Goal: Transaction & Acquisition: Purchase product/service

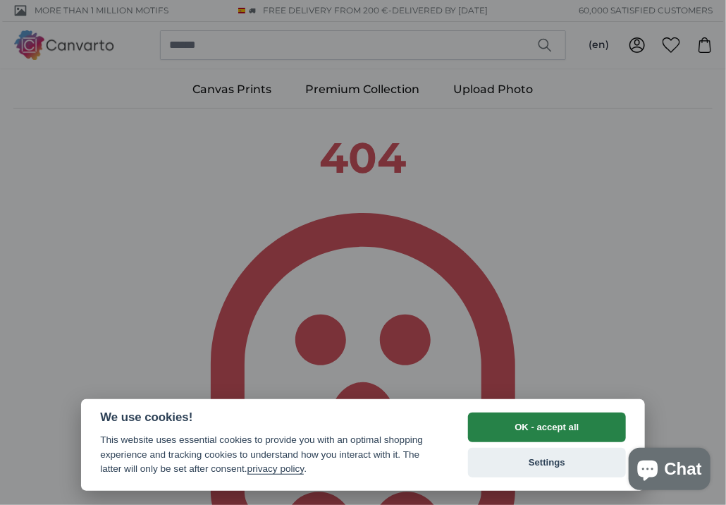
click at [564, 429] on button "OK - accept all" at bounding box center [547, 427] width 158 height 30
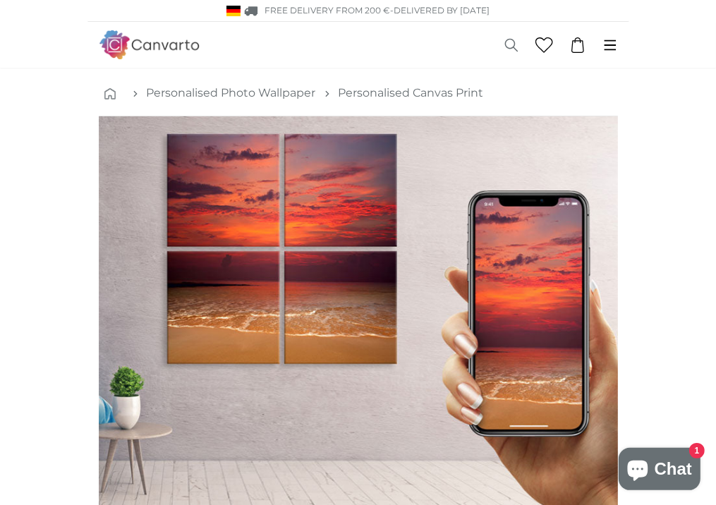
click at [0, 0] on button "(en)" at bounding box center [0, 0] width 0 height 0
click at [0, 0] on link "Deutsch" at bounding box center [0, 0] width 0 height 0
